Goal: Task Accomplishment & Management: Complete application form

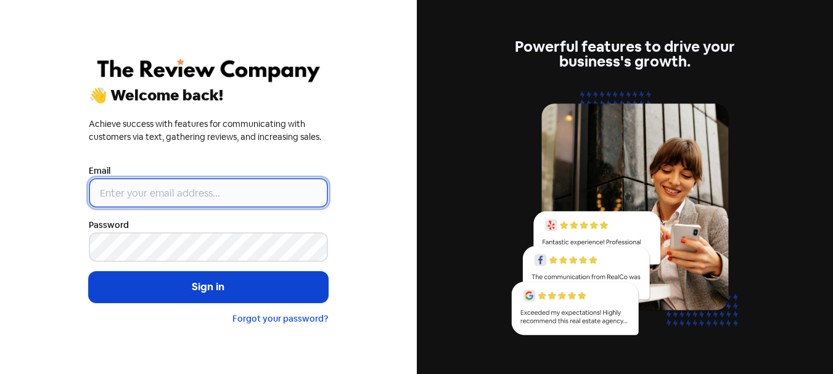
type input "[PERSON_NAME][EMAIL_ADDRESS][DOMAIN_NAME]"
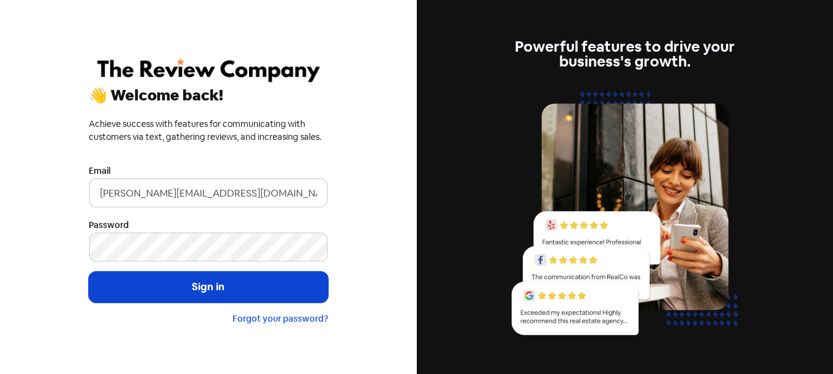
click at [178, 289] on button "Sign in" at bounding box center [208, 287] width 239 height 31
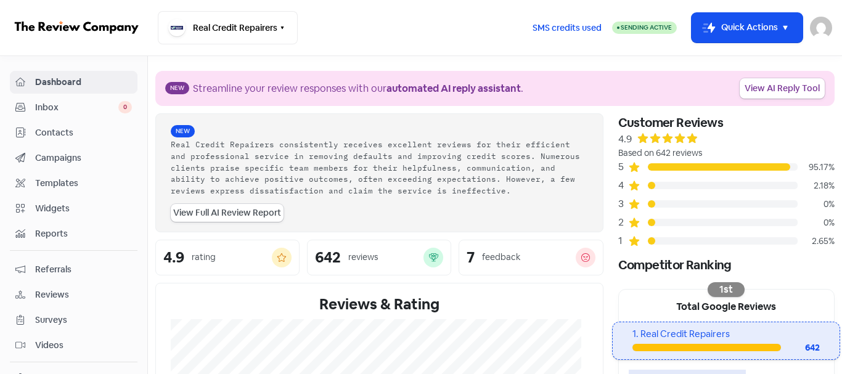
click at [52, 137] on span "Contacts" at bounding box center [83, 132] width 97 height 13
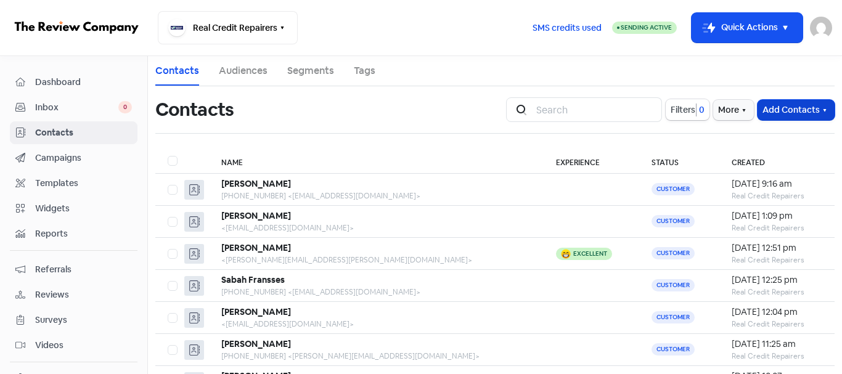
click at [782, 105] on button "Add Contacts" at bounding box center [795, 110] width 77 height 20
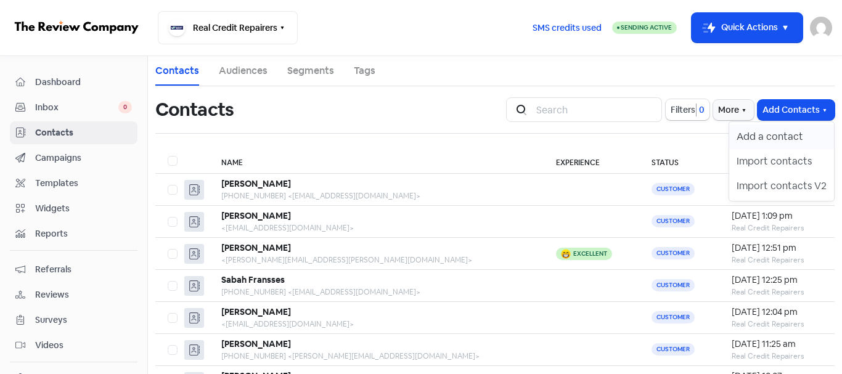
click at [759, 131] on button "Add a contact" at bounding box center [781, 136] width 105 height 25
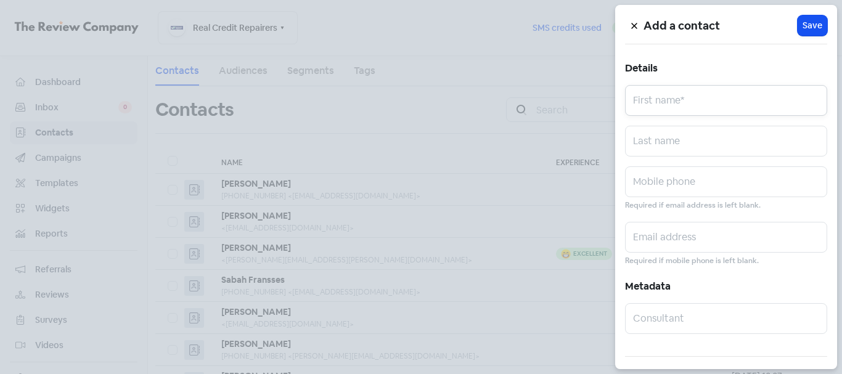
click at [692, 100] on input "text" at bounding box center [726, 100] width 202 height 31
paste input "JARNI KEMP"
click at [679, 112] on input "JARNI KEMP" at bounding box center [726, 100] width 202 height 31
type input "JARNI"
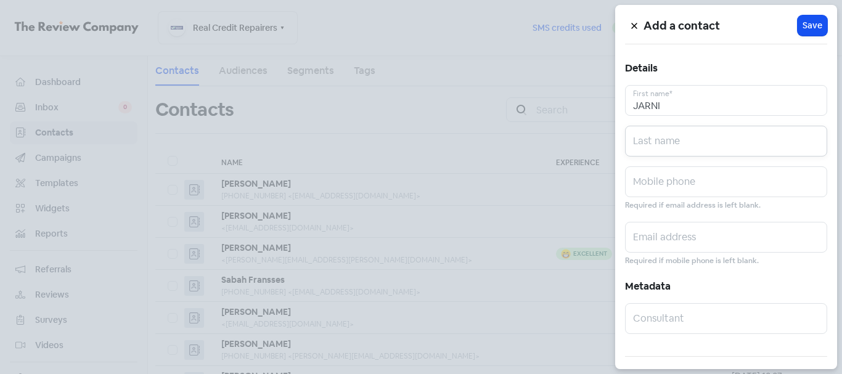
paste input "KEMP"
type input "KEMP"
click at [688, 176] on input "text" at bounding box center [726, 181] width 202 height 31
paste input "0460698176"
type input "0460698176"
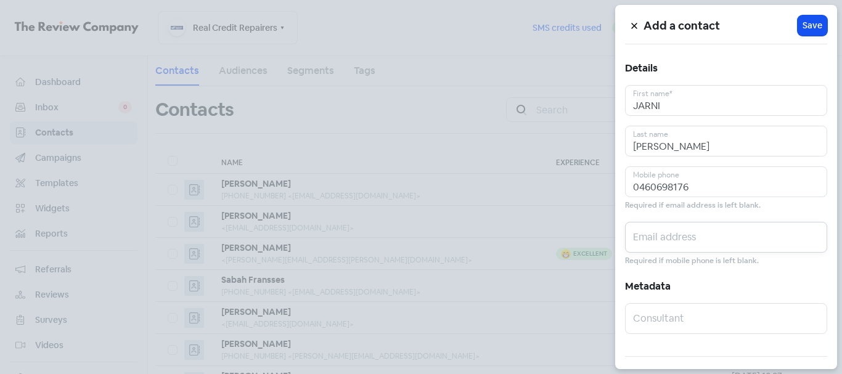
paste input "jarnikemp@gmail.com"
click at [709, 242] on input "text" at bounding box center [726, 237] width 202 height 31
type input "jarnikemp@gmail.com"
click at [810, 14] on div "Add a contact Icon For Loading Save Details JARNI First name* KEMP Last name 04…" at bounding box center [726, 187] width 222 height 364
click at [810, 19] on span "Save" at bounding box center [812, 25] width 20 height 13
